Goal: Transaction & Acquisition: Purchase product/service

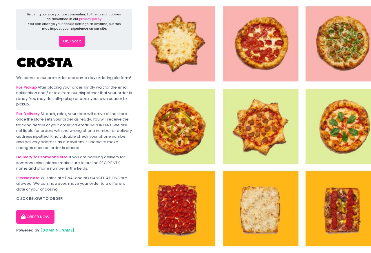
click at [44, 220] on button "ORDER NOW" at bounding box center [35, 217] width 38 height 14
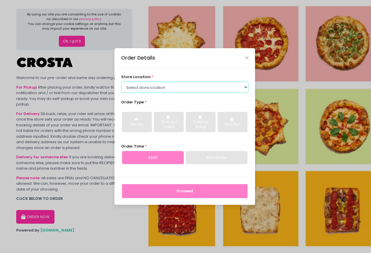
click at [121, 82] on select "Select store location Crosta Pizza - Salcedo Crosta Pizza - San Juan" at bounding box center [185, 87] width 128 height 11
select select "5fabb2e53664a8677beaeb89"
click option "[PERSON_NAME] Pizza - [PERSON_NAME]" at bounding box center [0, 0] width 0 height 0
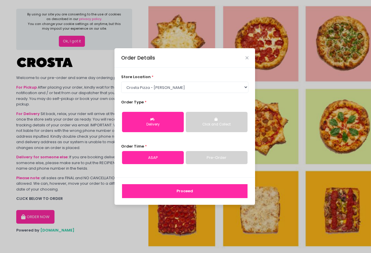
click at [146, 125] on div "Delivery" at bounding box center [153, 124] width 54 height 5
click at [158, 124] on div "Delivery" at bounding box center [153, 124] width 54 height 5
click at [169, 160] on link "ASAP" at bounding box center [153, 157] width 62 height 13
click at [188, 191] on button "Proceed" at bounding box center [185, 191] width 126 height 14
